Goal: Task Accomplishment & Management: Manage account settings

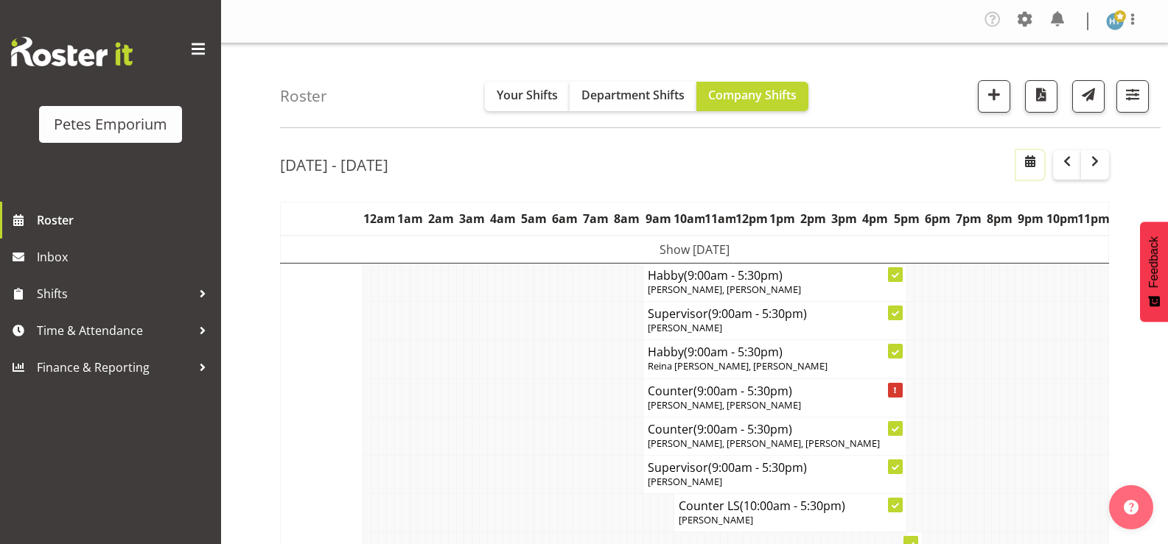
click at [1032, 163] on span "button" at bounding box center [1030, 161] width 18 height 18
select select "8"
select select "2025"
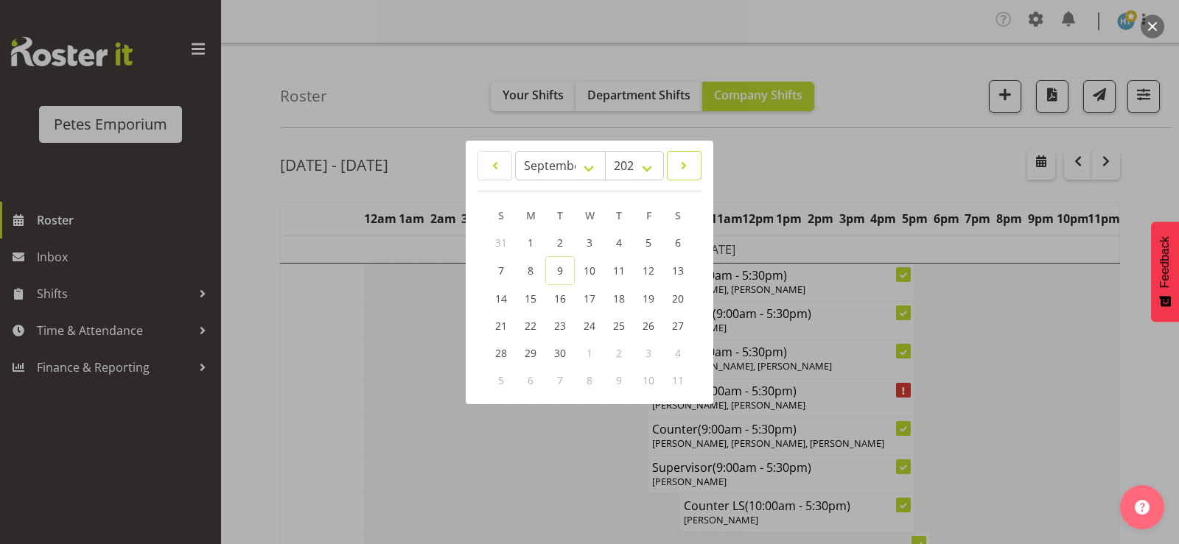
click at [684, 161] on span at bounding box center [683, 166] width 15 height 18
select select "9"
click at [652, 270] on span "10" at bounding box center [648, 271] width 12 height 14
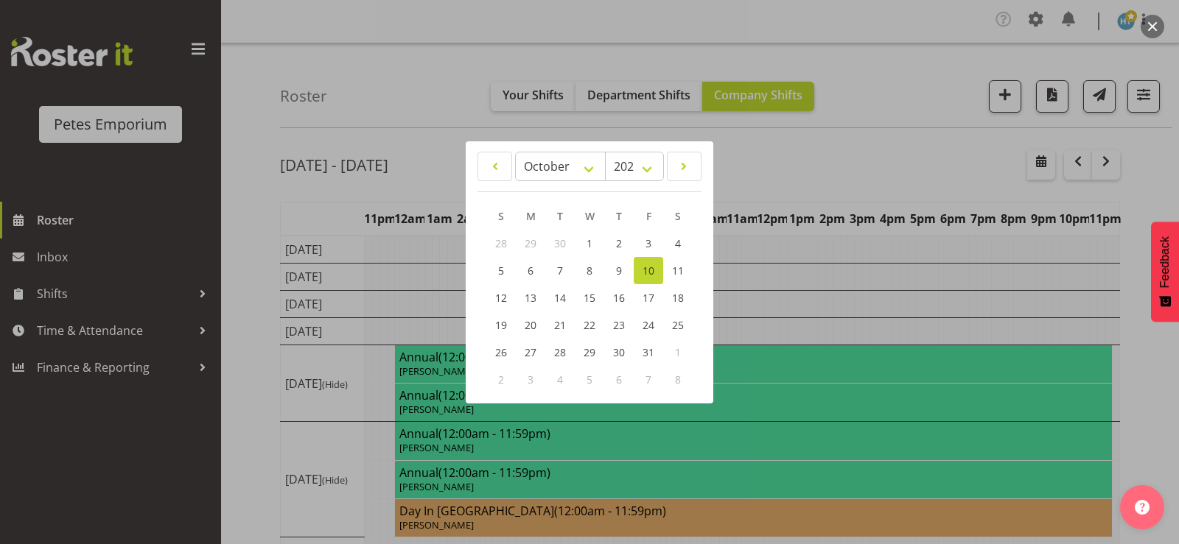
click at [251, 198] on div at bounding box center [589, 272] width 1179 height 544
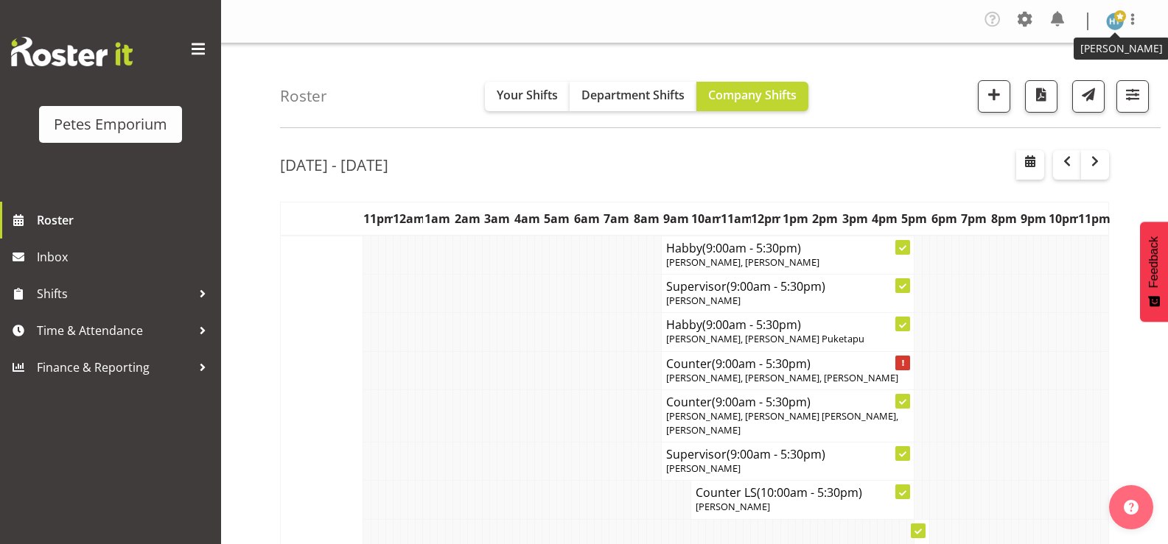
click at [1109, 24] on img at bounding box center [1115, 22] width 18 height 18
click at [1050, 81] on link "Log Out" at bounding box center [1070, 81] width 141 height 27
